Goal: Task Accomplishment & Management: Manage account settings

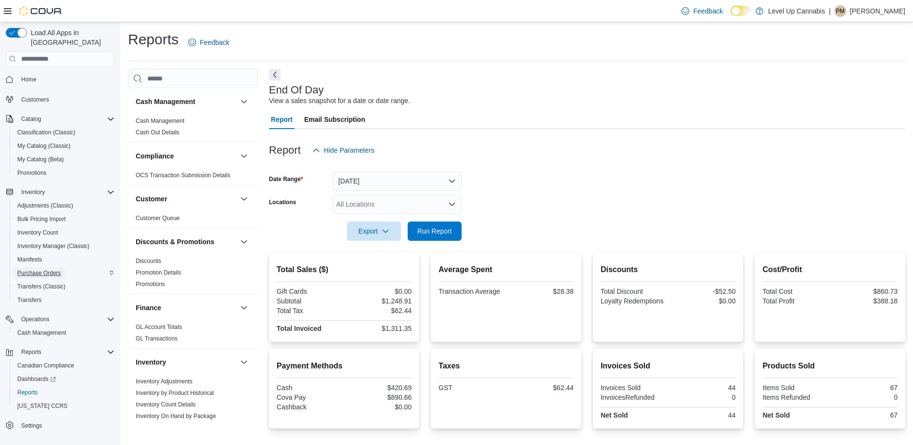
click at [52, 269] on span "Purchase Orders" at bounding box center [39, 273] width 44 height 8
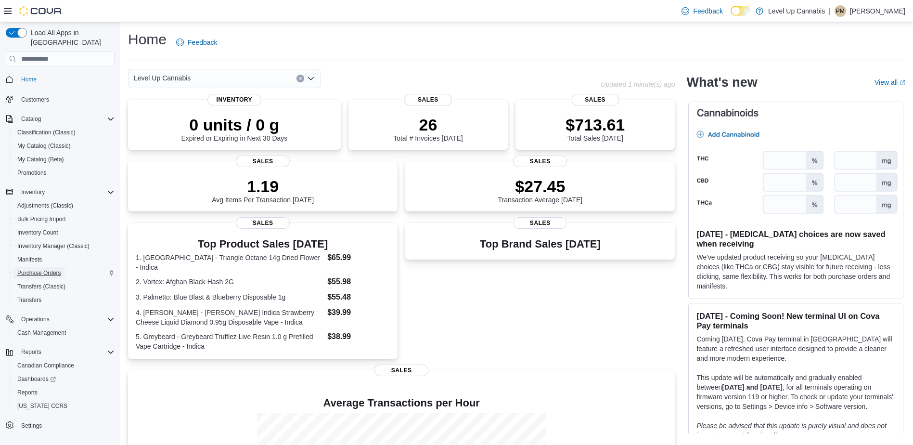
click at [49, 269] on span "Purchase Orders" at bounding box center [39, 273] width 44 height 8
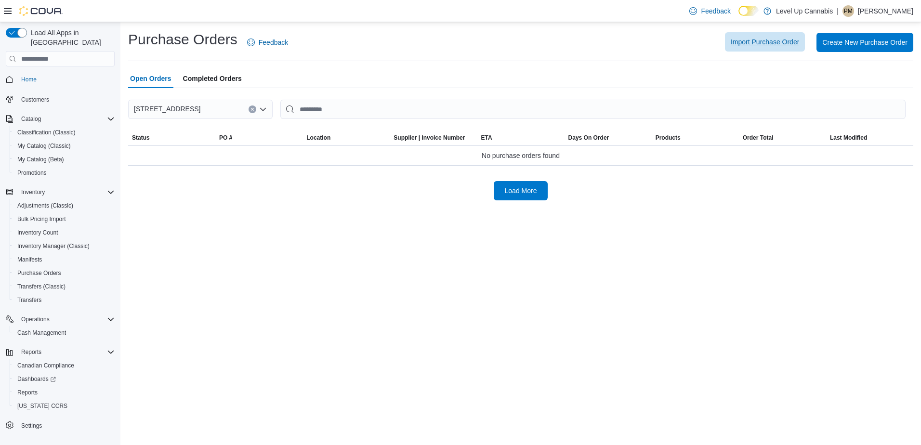
click at [757, 48] on span "Import Purchase Order" at bounding box center [764, 41] width 68 height 19
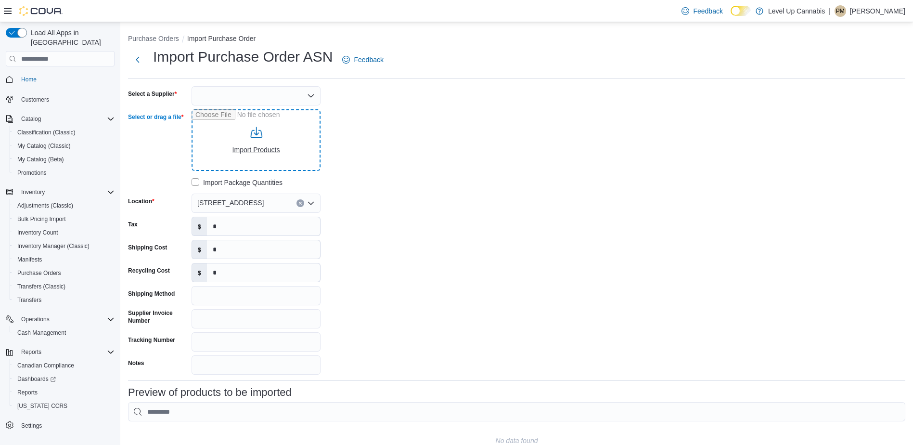
click at [276, 141] on input "Select or drag a file" at bounding box center [256, 140] width 129 height 62
type input "**********"
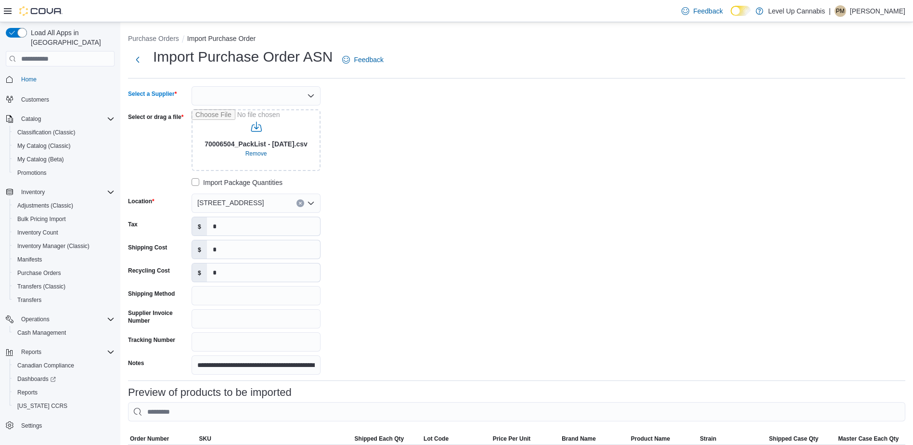
click at [299, 96] on div at bounding box center [256, 95] width 129 height 19
click at [288, 113] on span "AGLC" at bounding box center [262, 112] width 106 height 10
click at [273, 229] on input "*" at bounding box center [263, 226] width 113 height 18
type input "*******"
click at [483, 293] on div "**********" at bounding box center [517, 230] width 778 height 288
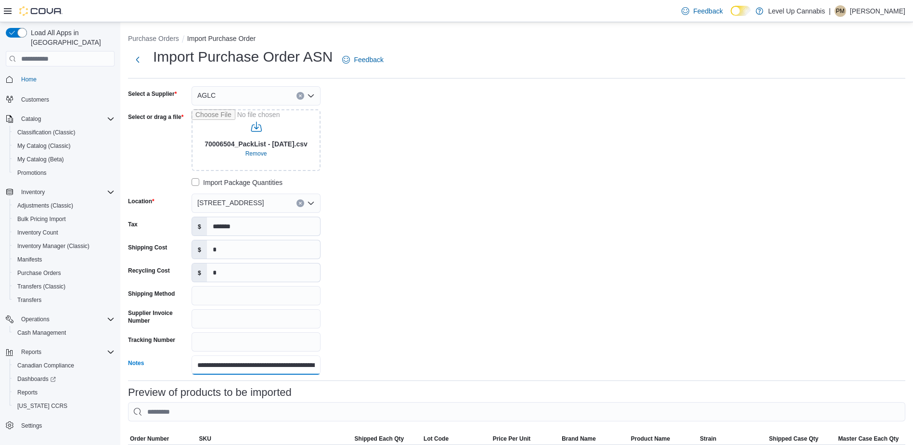
scroll to position [0, 37]
drag, startPoint x: 198, startPoint y: 368, endPoint x: 373, endPoint y: 367, distance: 175.3
click at [373, 367] on div "**********" at bounding box center [272, 230] width 289 height 288
click at [312, 366] on input "Notes" at bounding box center [256, 364] width 129 height 19
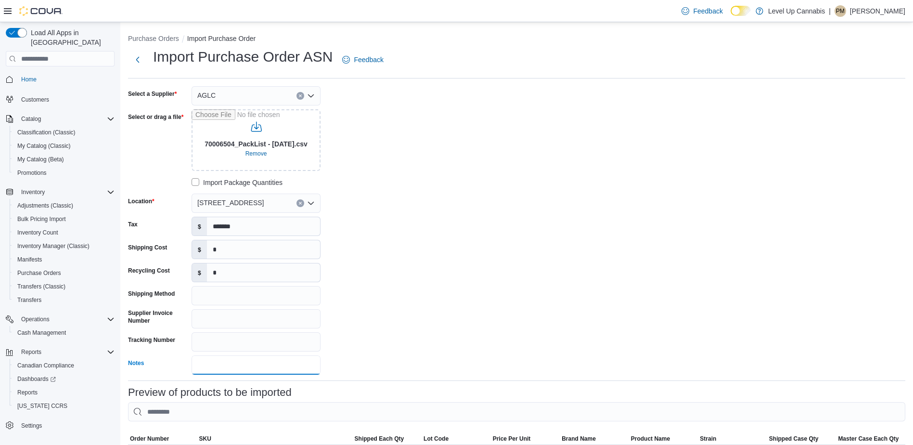
type input "**********"
click at [515, 293] on div "**********" at bounding box center [517, 230] width 778 height 288
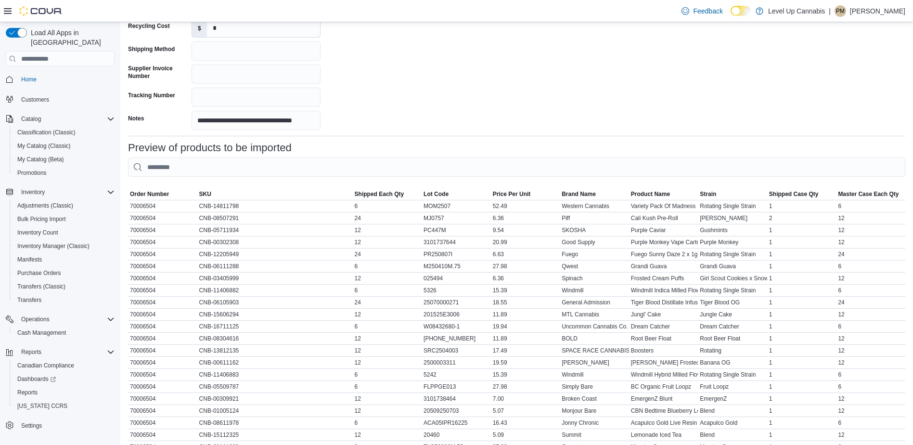
scroll to position [363, 0]
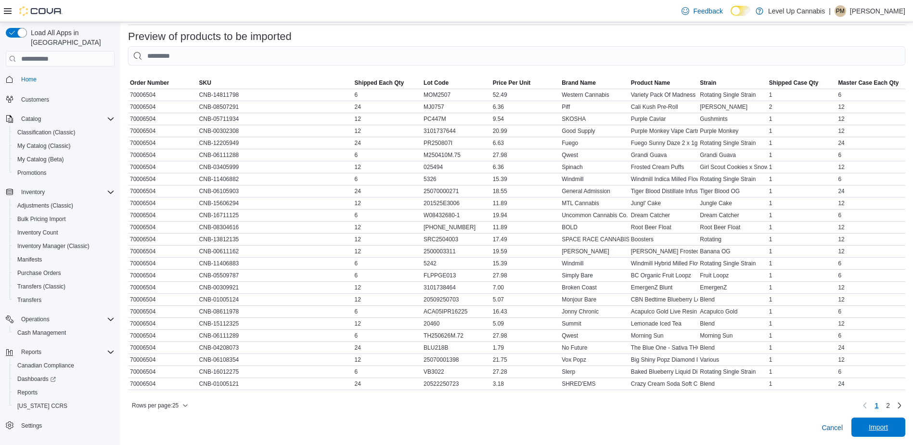
click at [897, 431] on span "Import" at bounding box center [879, 426] width 42 height 19
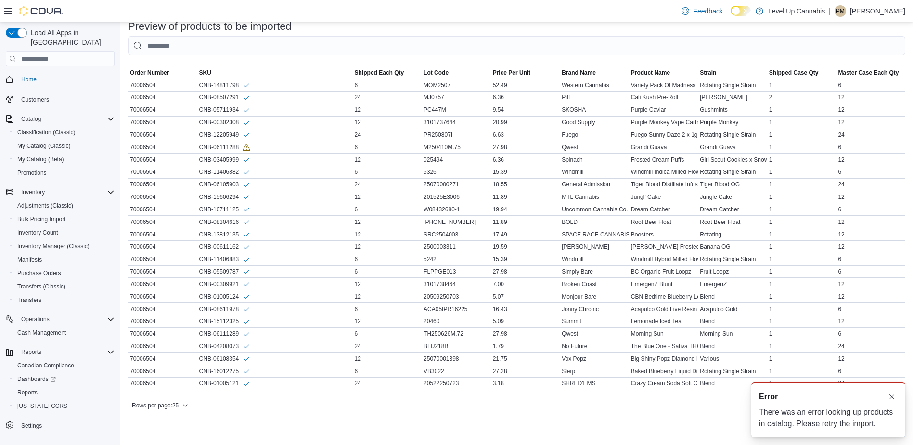
scroll to position [374, 0]
click at [910, 429] on div "A new notification appears Error There was an error looking up products in cata…" at bounding box center [817, 410] width 193 height 70
click at [893, 398] on button "Dismiss toast" at bounding box center [892, 396] width 12 height 12
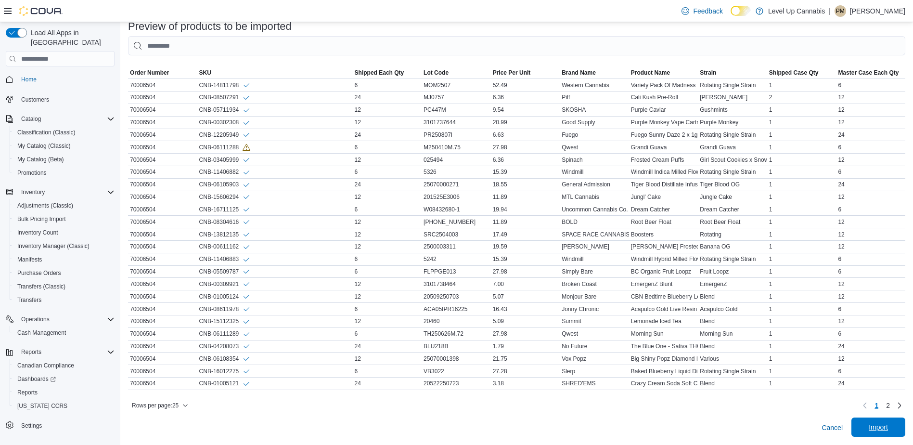
click at [898, 428] on span "Import" at bounding box center [879, 426] width 42 height 19
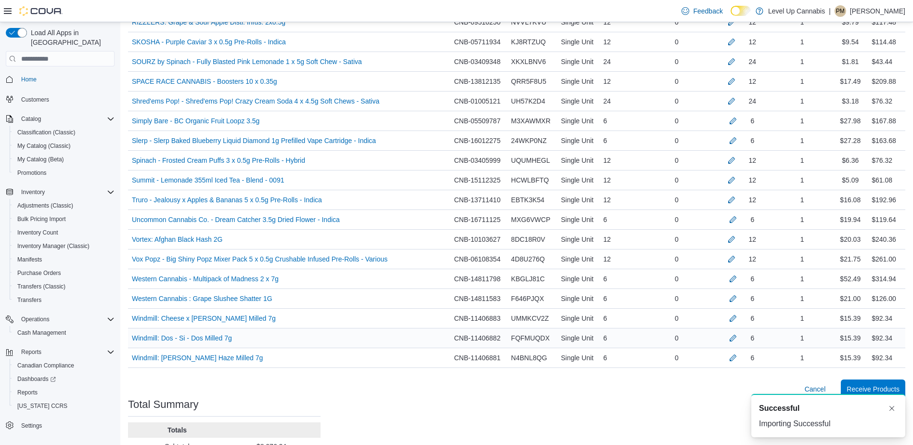
scroll to position [924, 0]
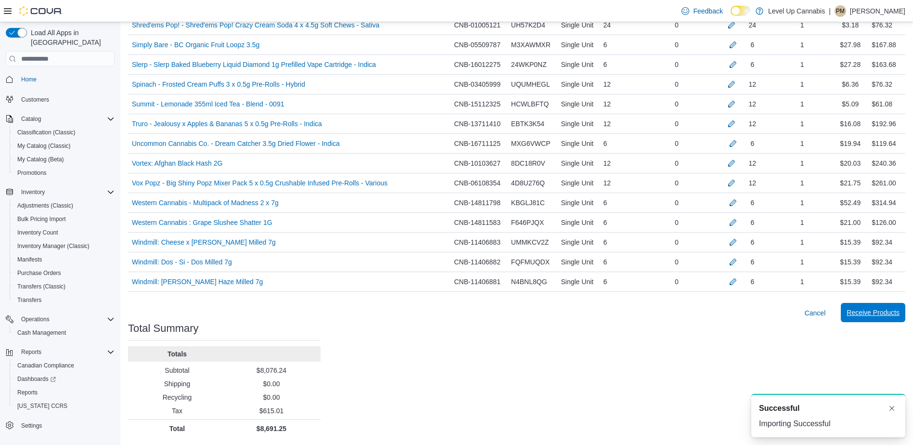
click at [890, 316] on span "Receive Products" at bounding box center [873, 313] width 53 height 10
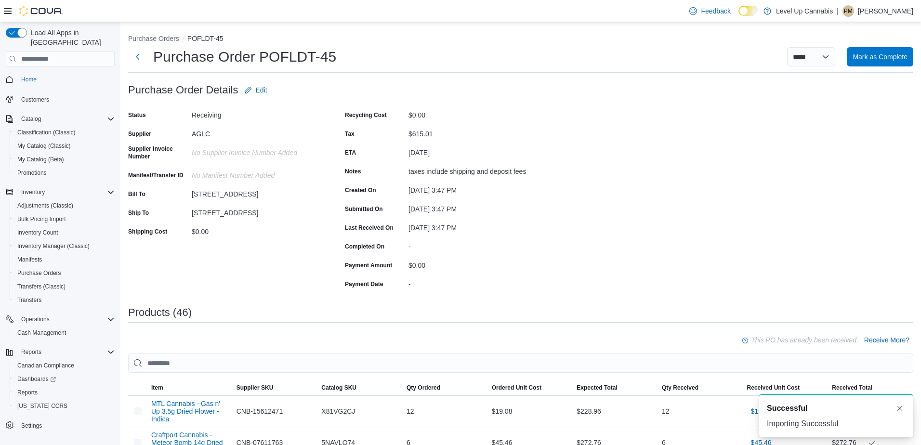
click at [898, 406] on div "A new notification appears Successful Importing Successful" at bounding box center [836, 415] width 154 height 43
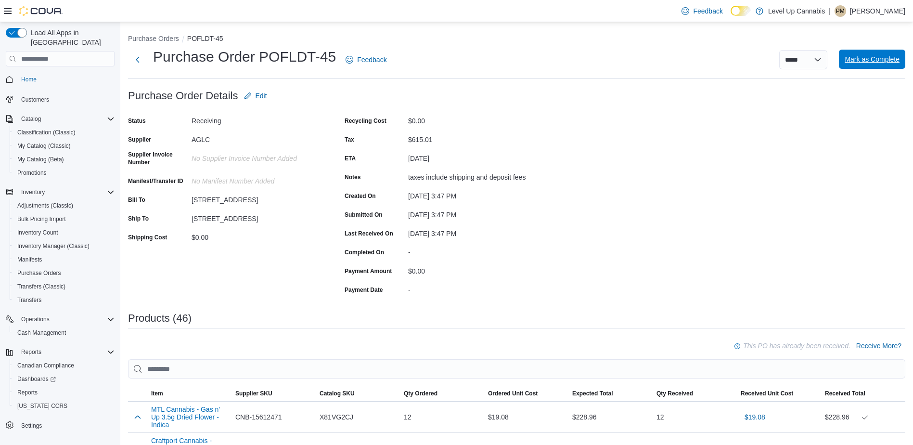
click at [888, 60] on span "Mark as Complete" at bounding box center [872, 59] width 55 height 10
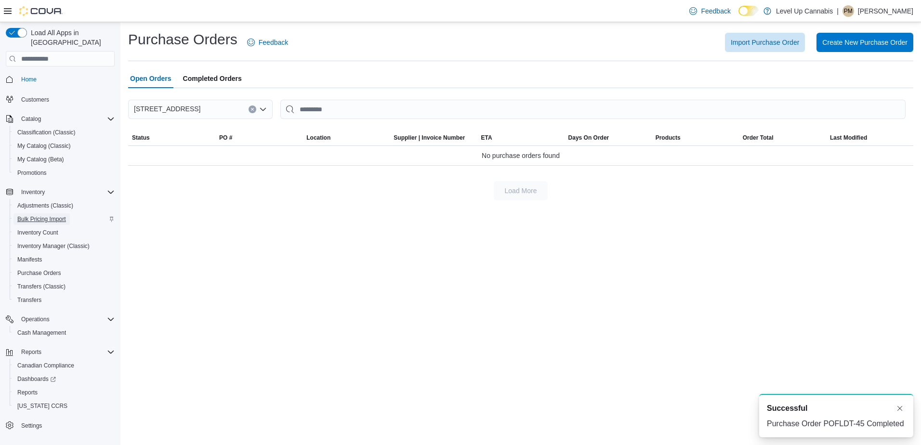
click at [52, 215] on span "Bulk Pricing Import" at bounding box center [41, 219] width 49 height 8
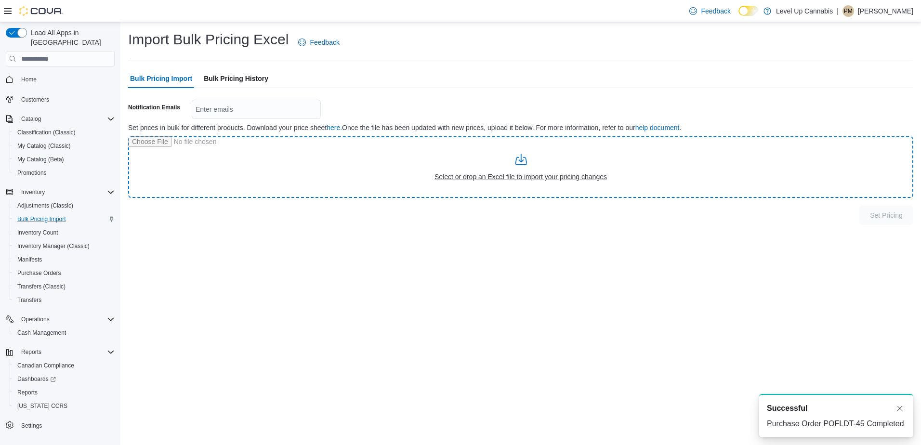
click at [524, 162] on input "file" at bounding box center [520, 167] width 785 height 62
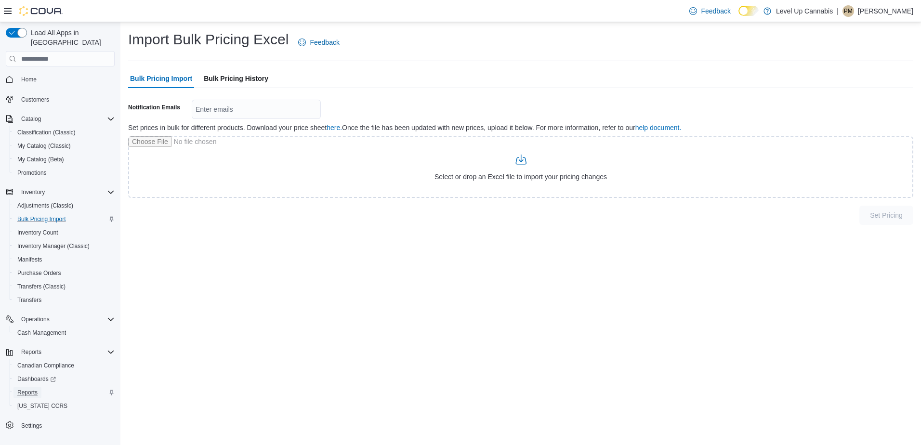
click at [33, 389] on span "Reports" at bounding box center [27, 393] width 20 height 8
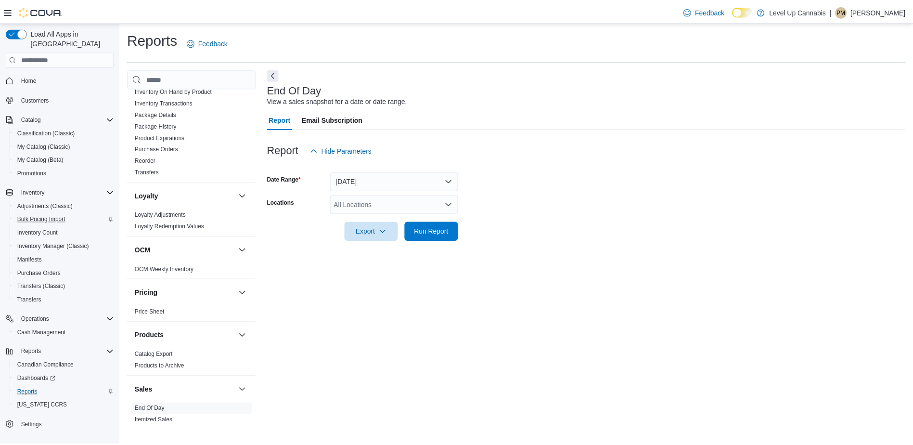
scroll to position [337, 0]
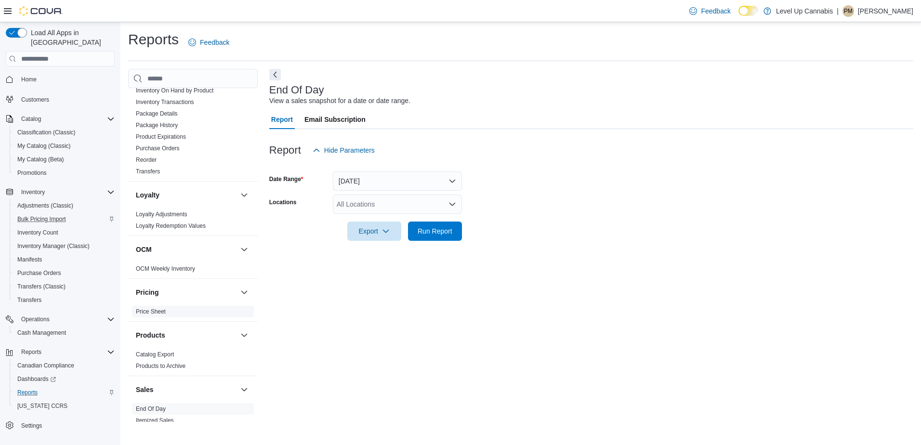
click at [151, 312] on link "Price Sheet" at bounding box center [151, 311] width 30 height 7
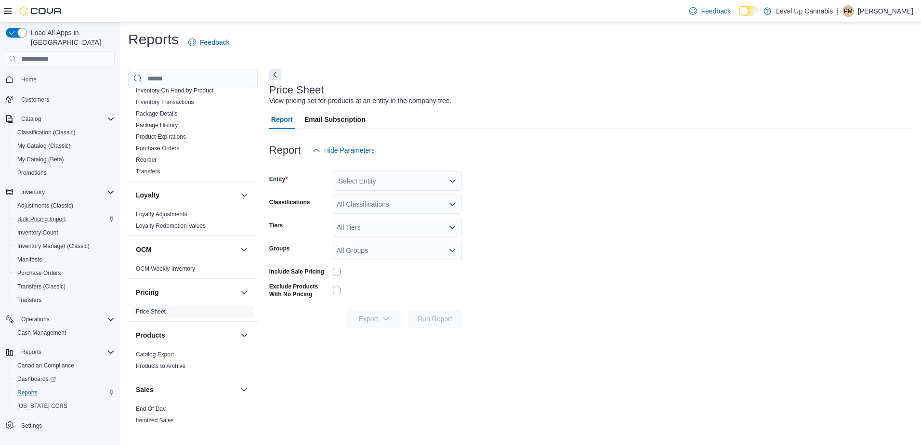
click at [450, 183] on icon "Open list of options" at bounding box center [452, 181] width 8 height 8
click at [433, 197] on div "Level Up Cannabis" at bounding box center [403, 198] width 106 height 10
click at [449, 324] on span "Run Report" at bounding box center [435, 318] width 42 height 19
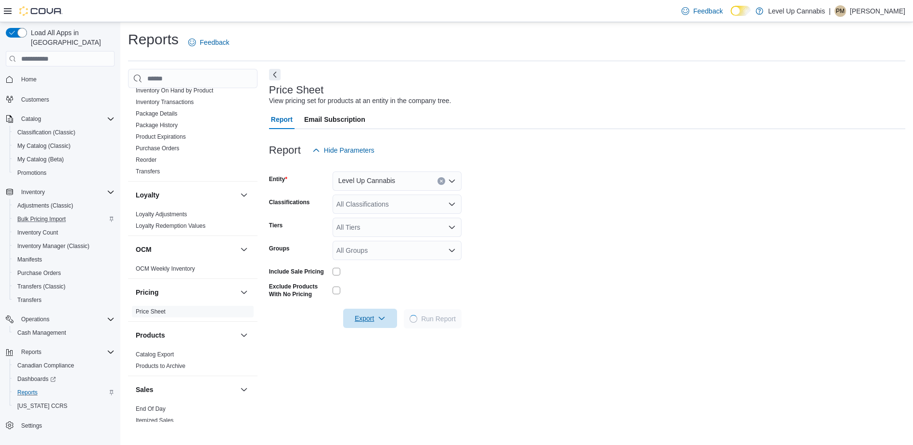
click at [390, 321] on span "Export" at bounding box center [370, 318] width 42 height 19
click at [392, 335] on span "Export to Excel" at bounding box center [371, 338] width 43 height 8
click at [592, 227] on form "Entity Level Up Cannabis Classifications All Classifications Tiers All Tiers Gr…" at bounding box center [587, 244] width 637 height 169
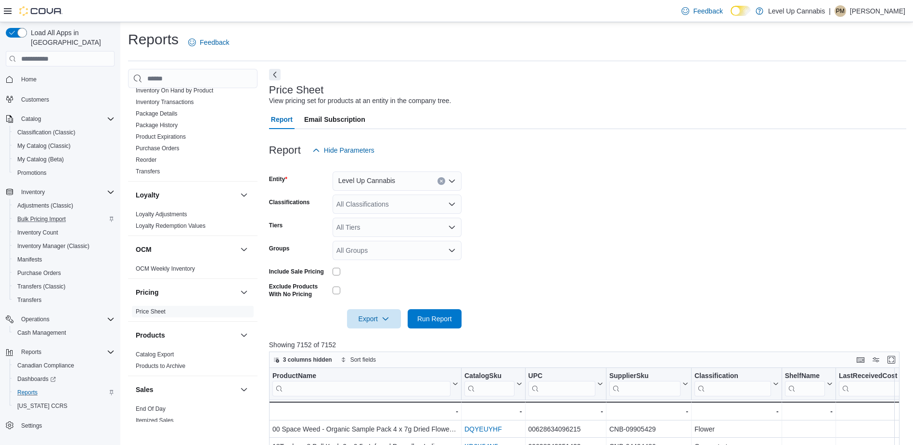
click at [604, 150] on div "Report Hide Parameters" at bounding box center [588, 150] width 638 height 19
click at [54, 215] on span "Bulk Pricing Import" at bounding box center [41, 219] width 49 height 8
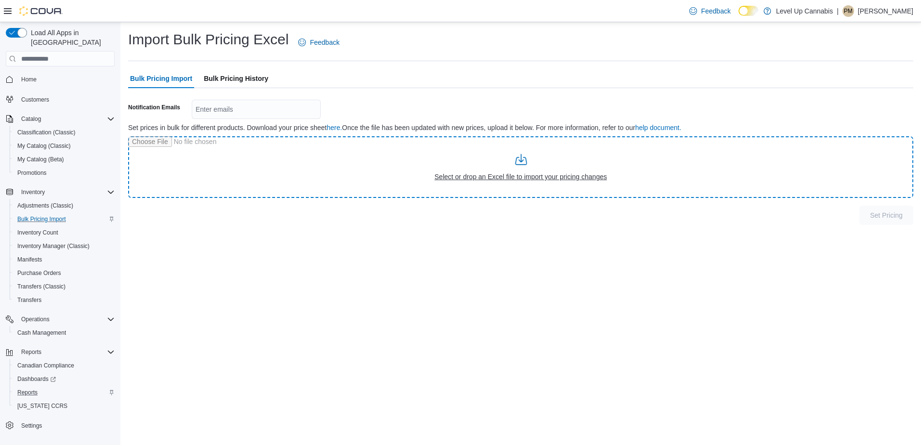
click at [367, 175] on input "file" at bounding box center [520, 167] width 785 height 62
type input "**********"
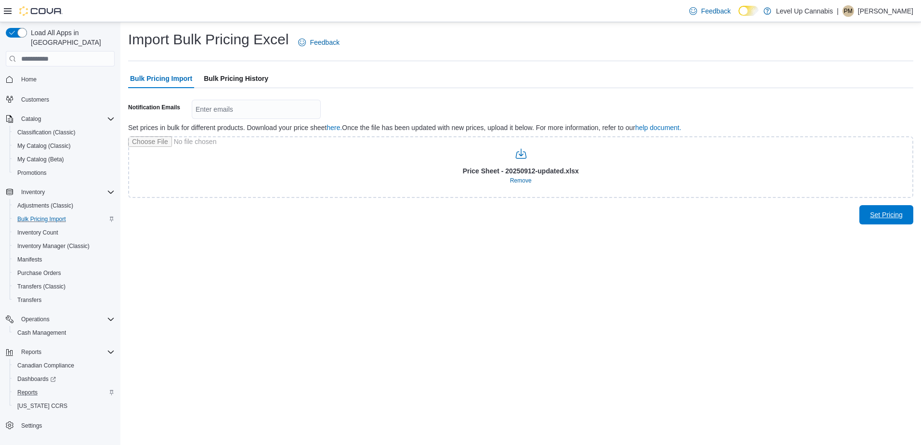
click at [887, 224] on div "Import Bulk Pricing Excel Feedback Bulk Pricing Import Bulk Pricing History Not…" at bounding box center [520, 127] width 800 height 210
click at [887, 222] on span "Set Pricing" at bounding box center [886, 214] width 42 height 19
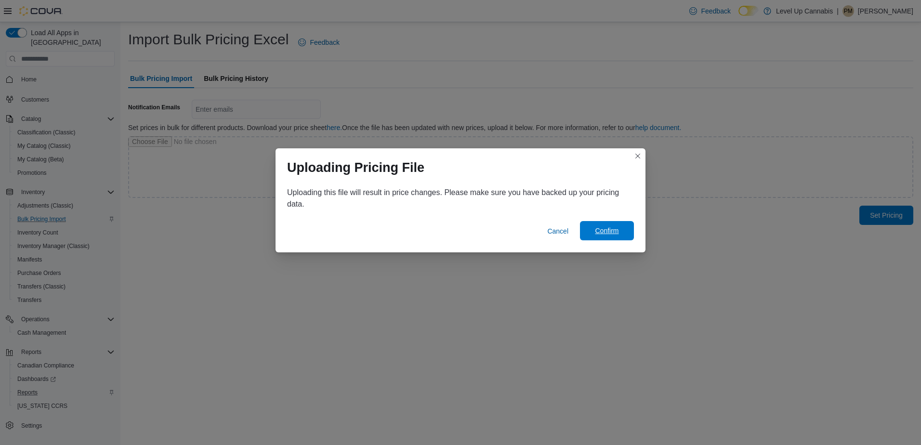
click at [623, 233] on span "Confirm" at bounding box center [607, 230] width 42 height 19
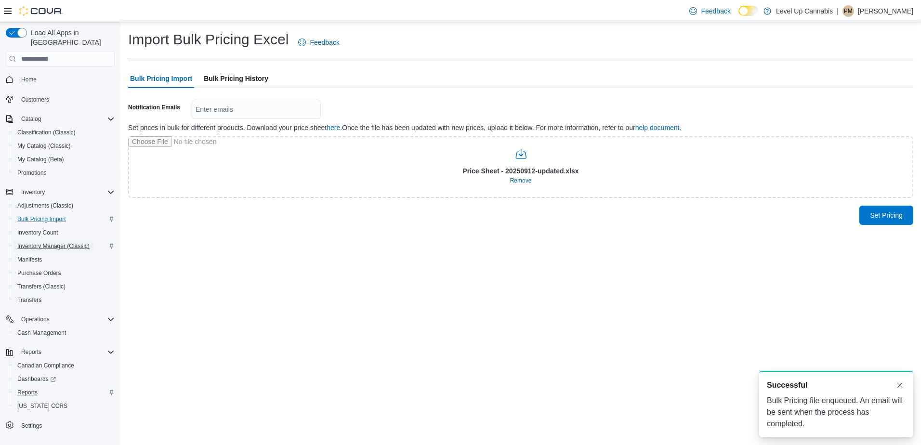
click at [46, 242] on span "Inventory Manager (Classic)" at bounding box center [53, 246] width 72 height 8
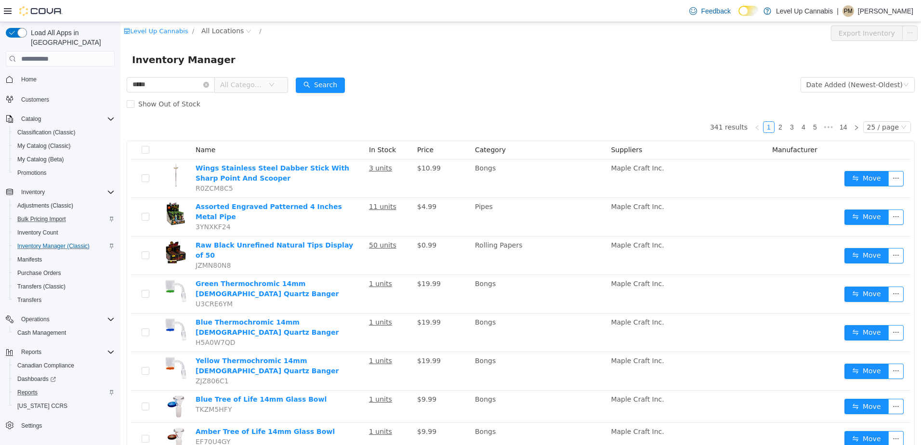
type input "*****"
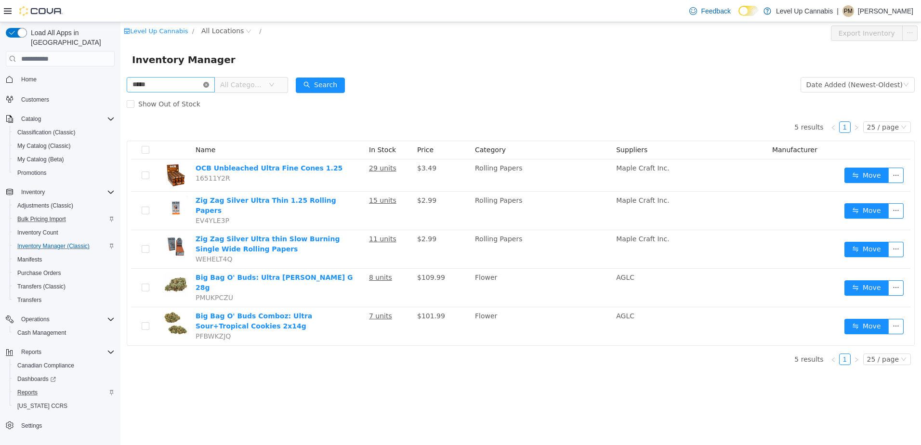
click at [209, 84] on icon "icon: close-circle" at bounding box center [206, 85] width 6 height 6
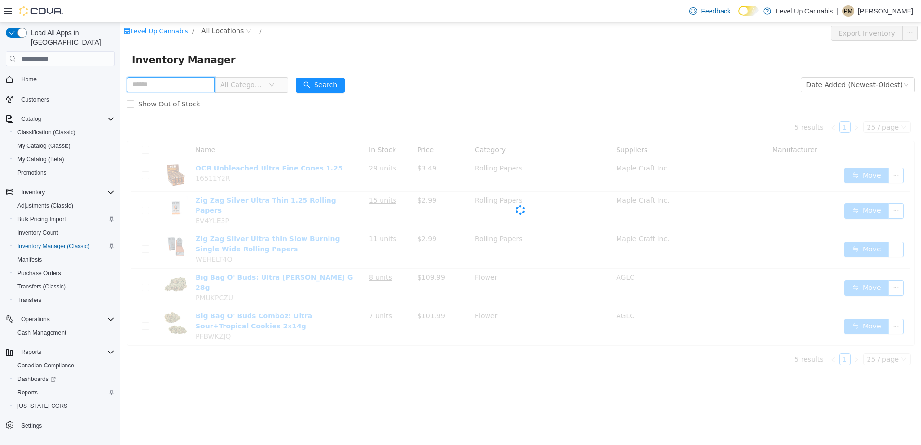
click at [194, 82] on input "text" at bounding box center [171, 84] width 88 height 15
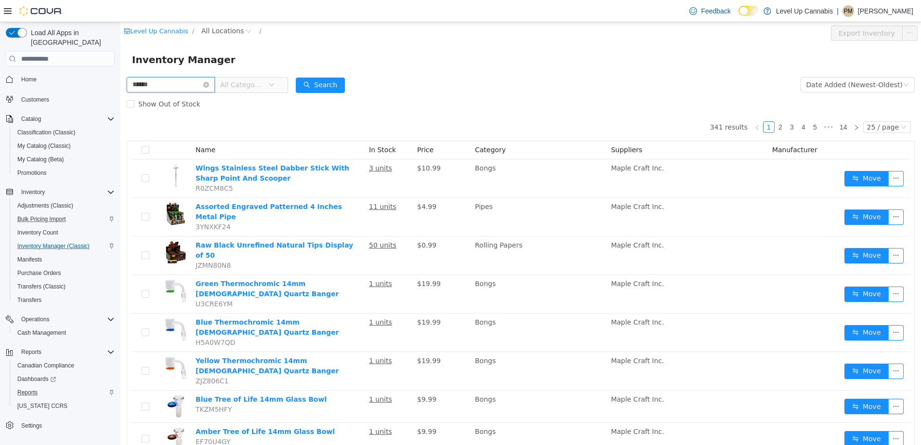
type input "******"
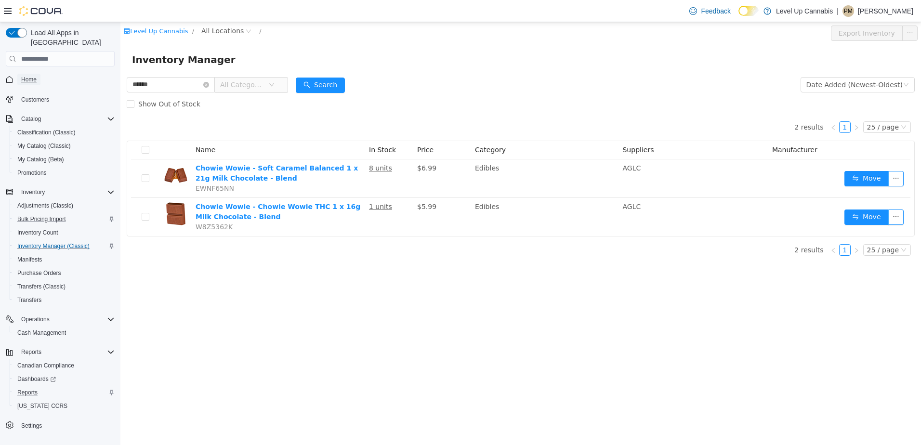
click at [29, 76] on span "Home" at bounding box center [28, 80] width 15 height 8
